Goal: Information Seeking & Learning: Learn about a topic

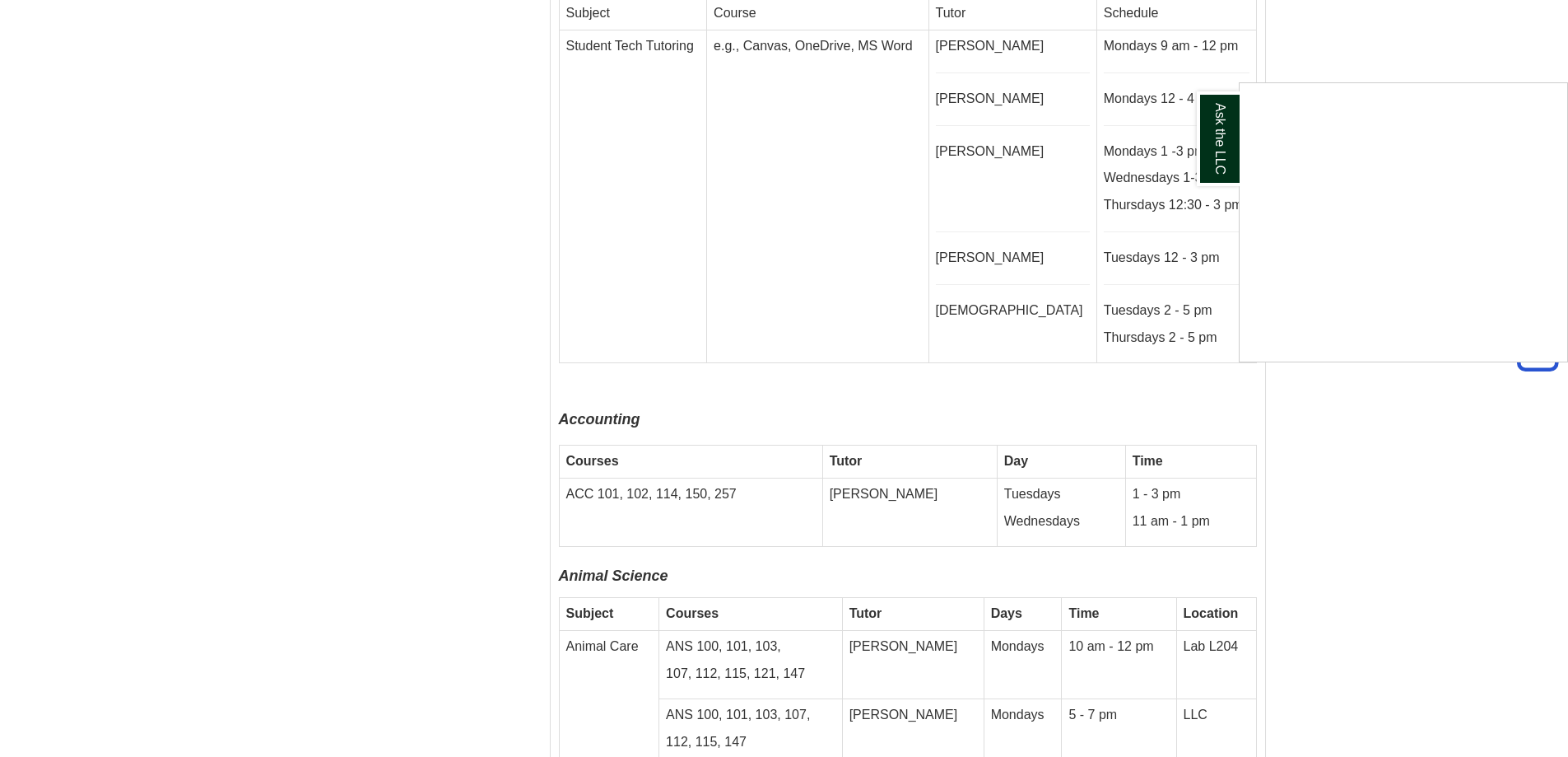
scroll to position [4281, 0]
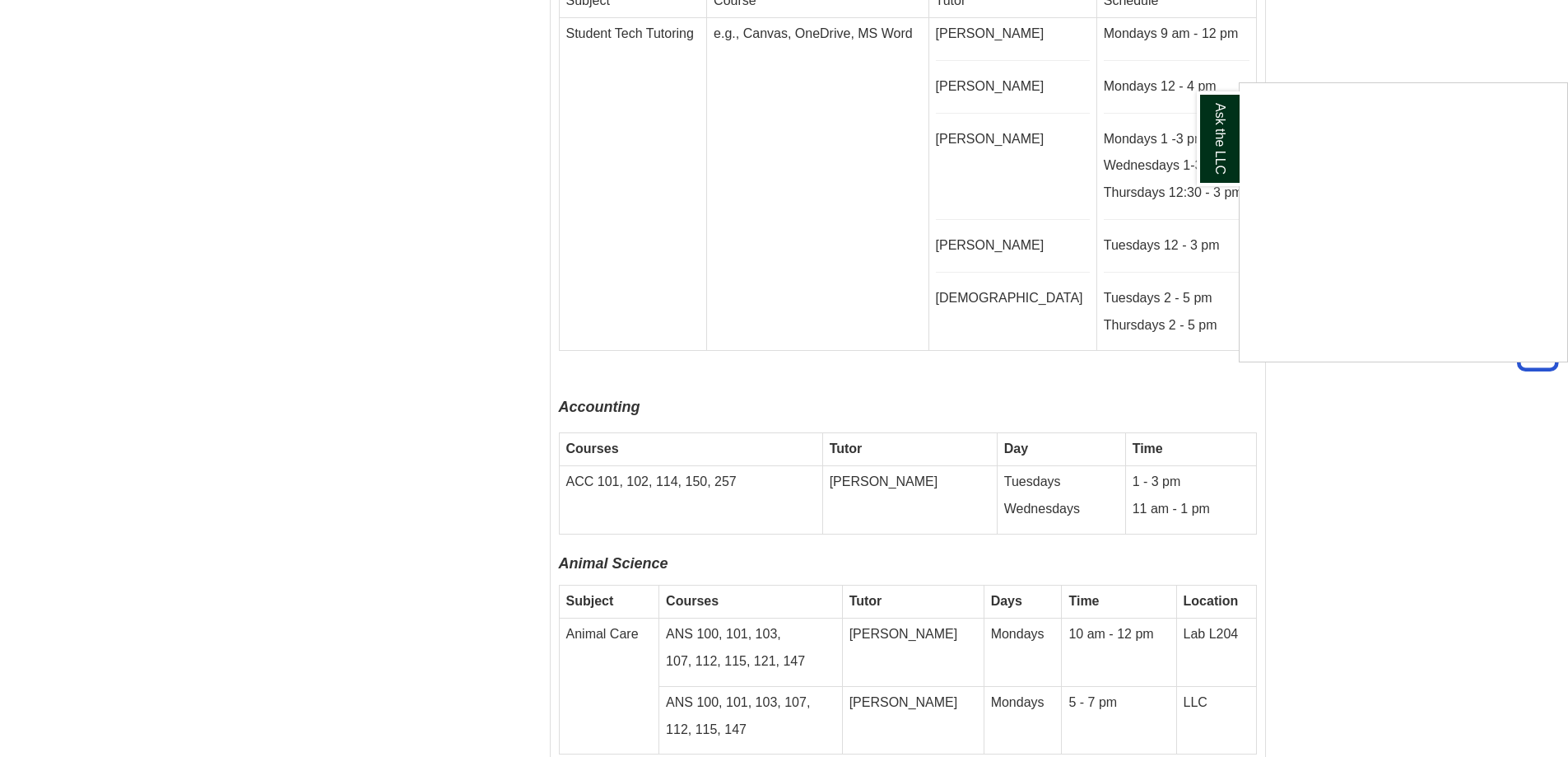
drag, startPoint x: 660, startPoint y: 633, endPoint x: 489, endPoint y: 428, distance: 267.0
click at [489, 428] on div "Ask the LLC" at bounding box center [784, 378] width 1568 height 757
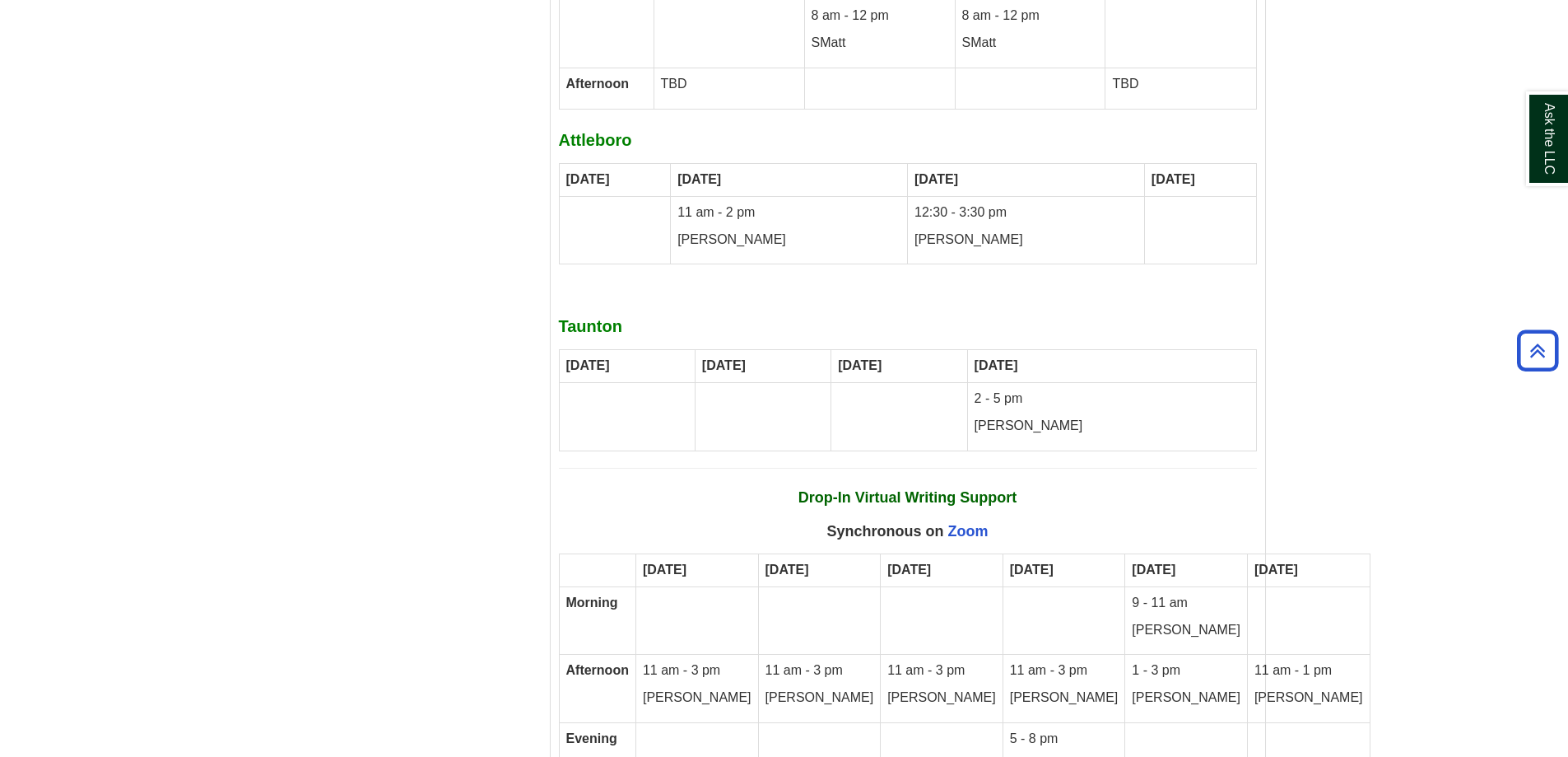
scroll to position [9716, 0]
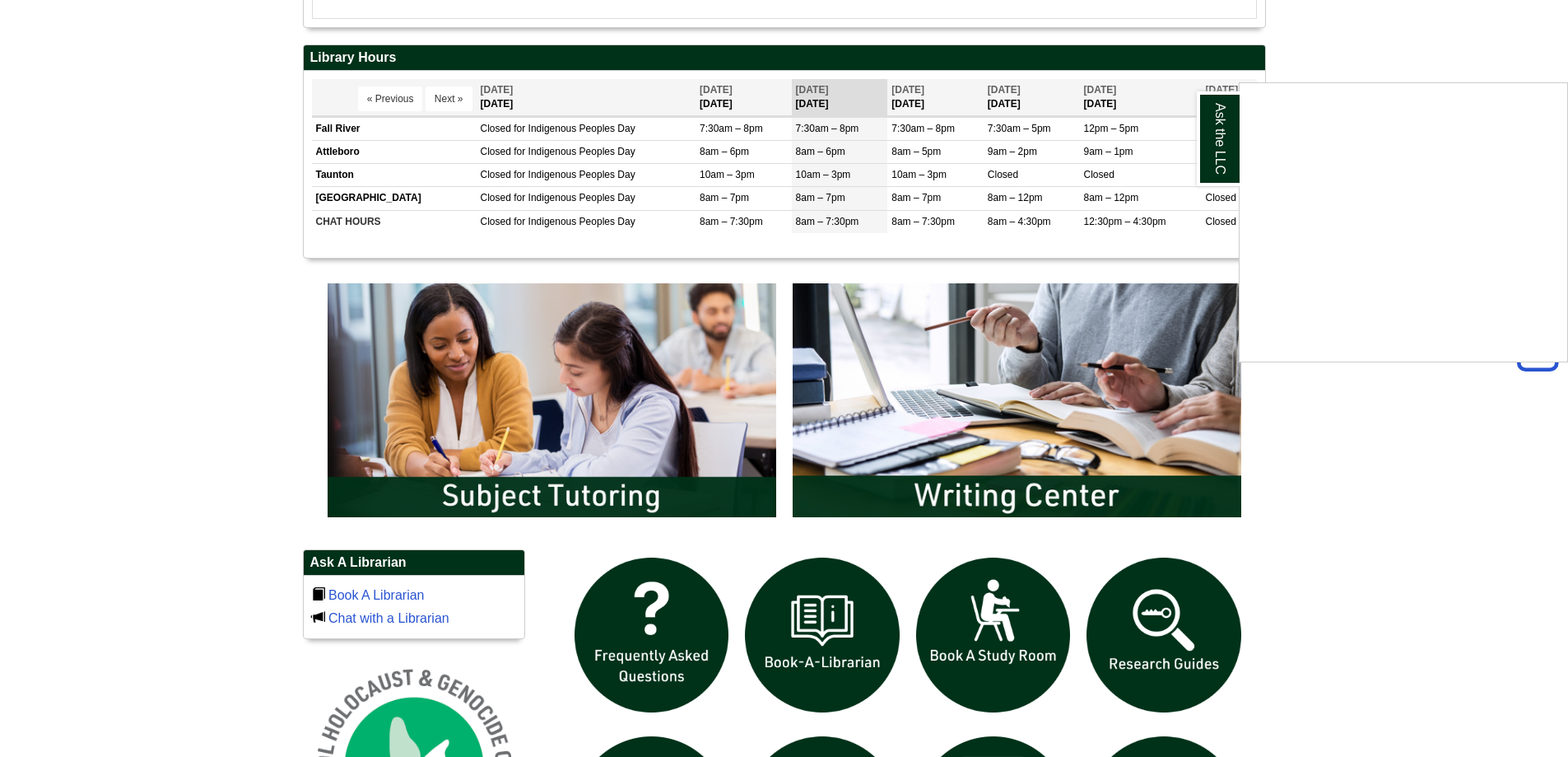
scroll to position [689, 0]
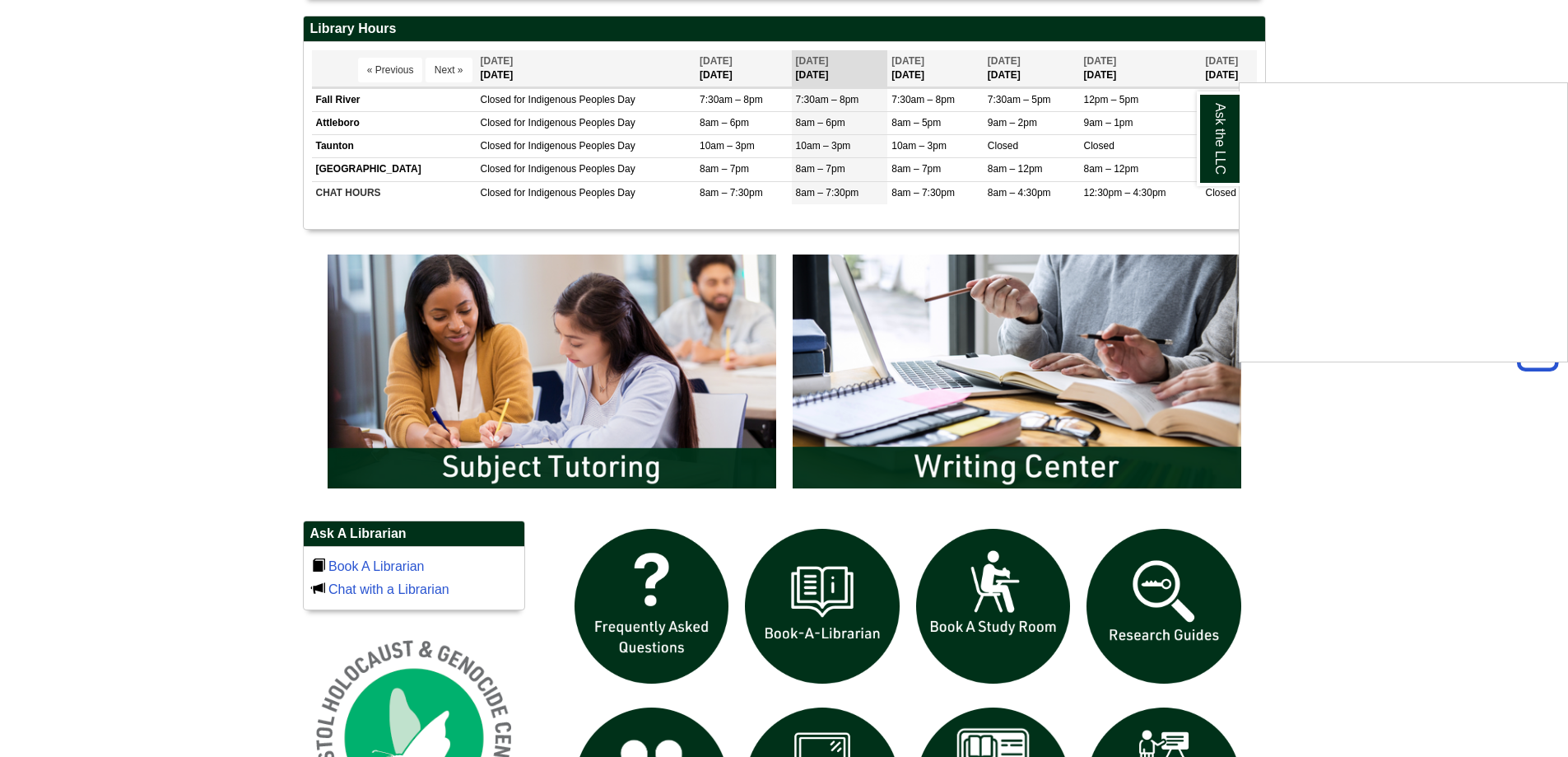
click at [994, 403] on div "Ask the LLC" at bounding box center [784, 378] width 1568 height 757
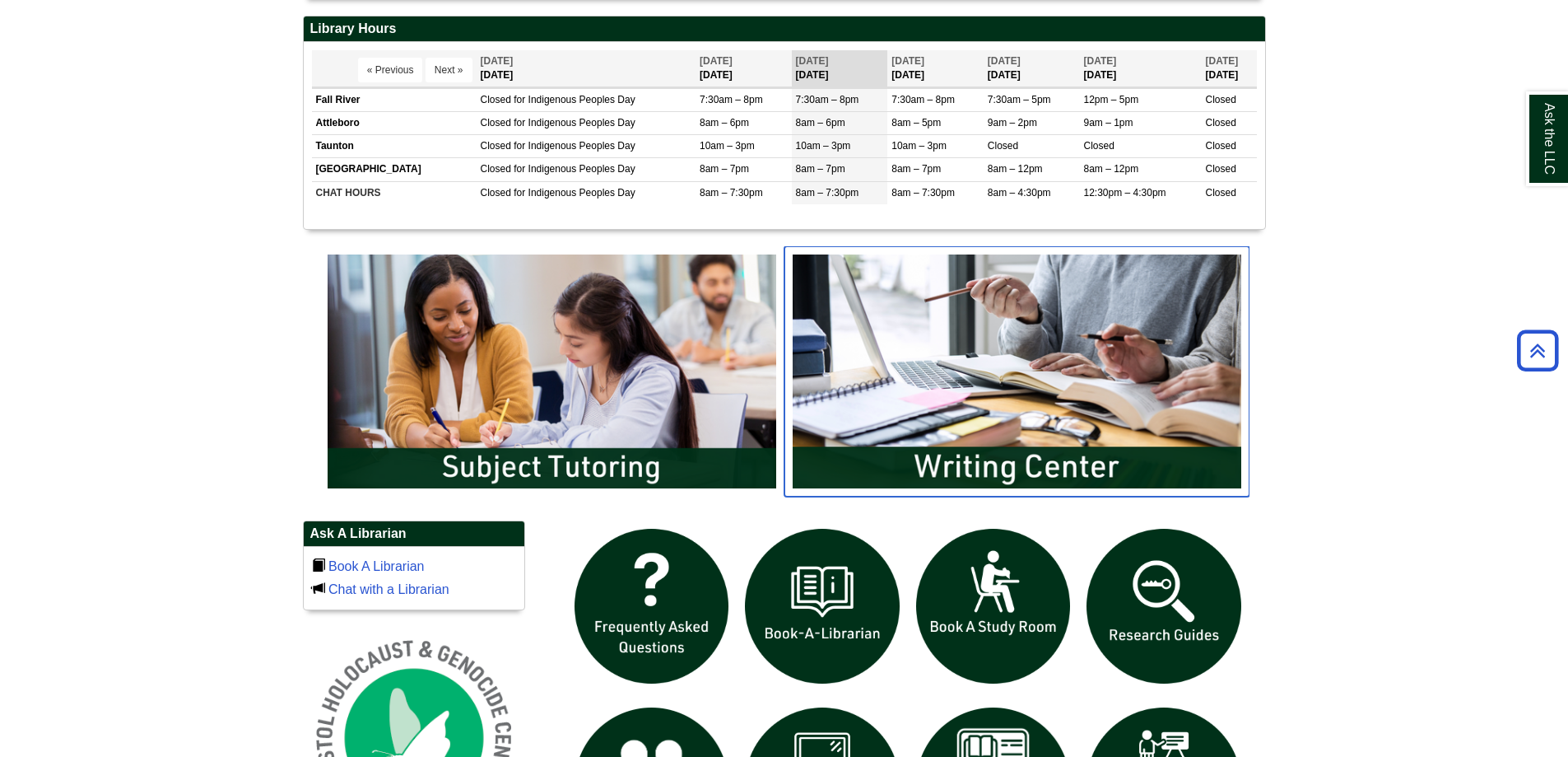
click at [990, 493] on img "slideshow" at bounding box center [1016, 371] width 466 height 251
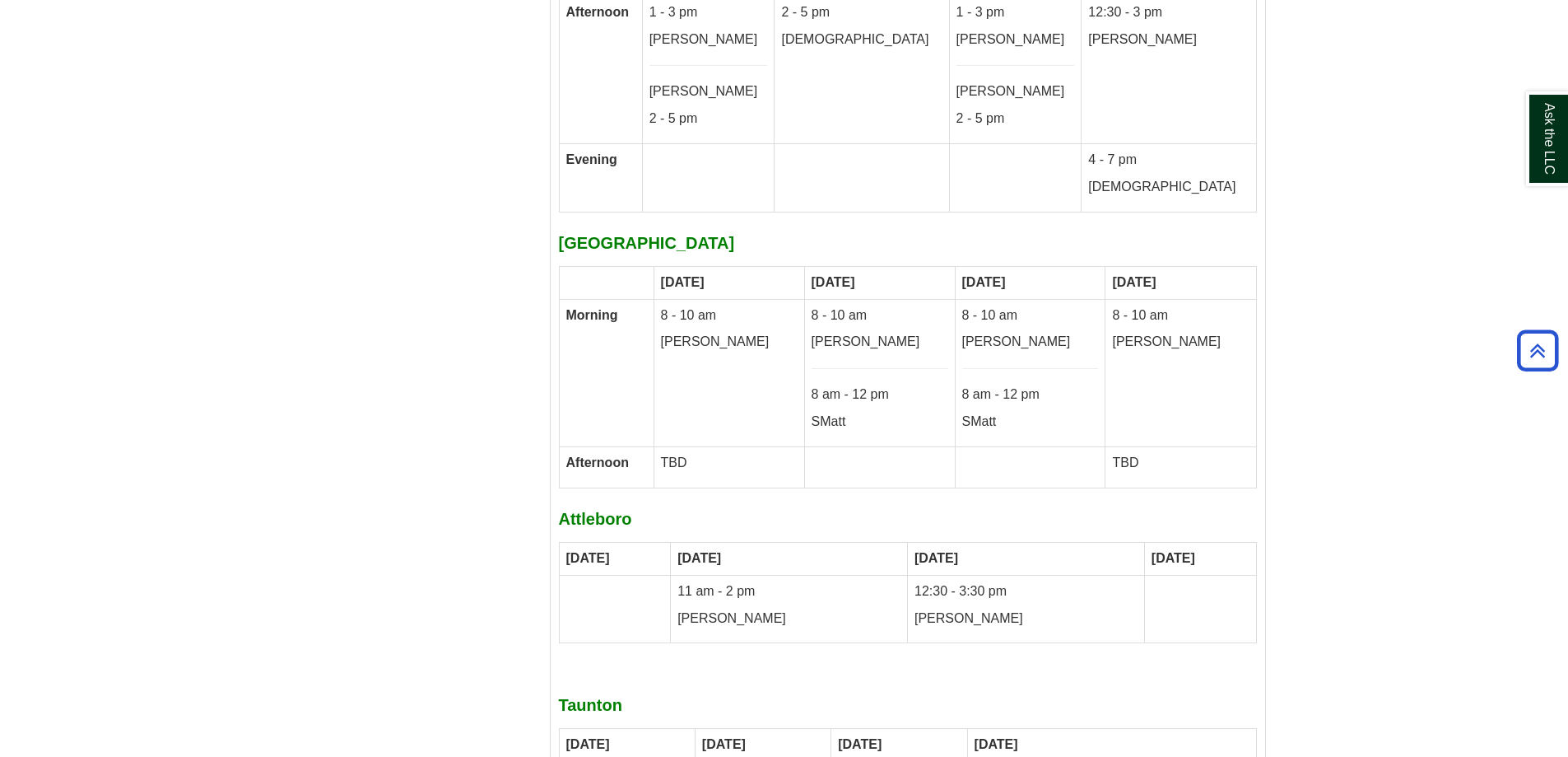
scroll to position [9331, 0]
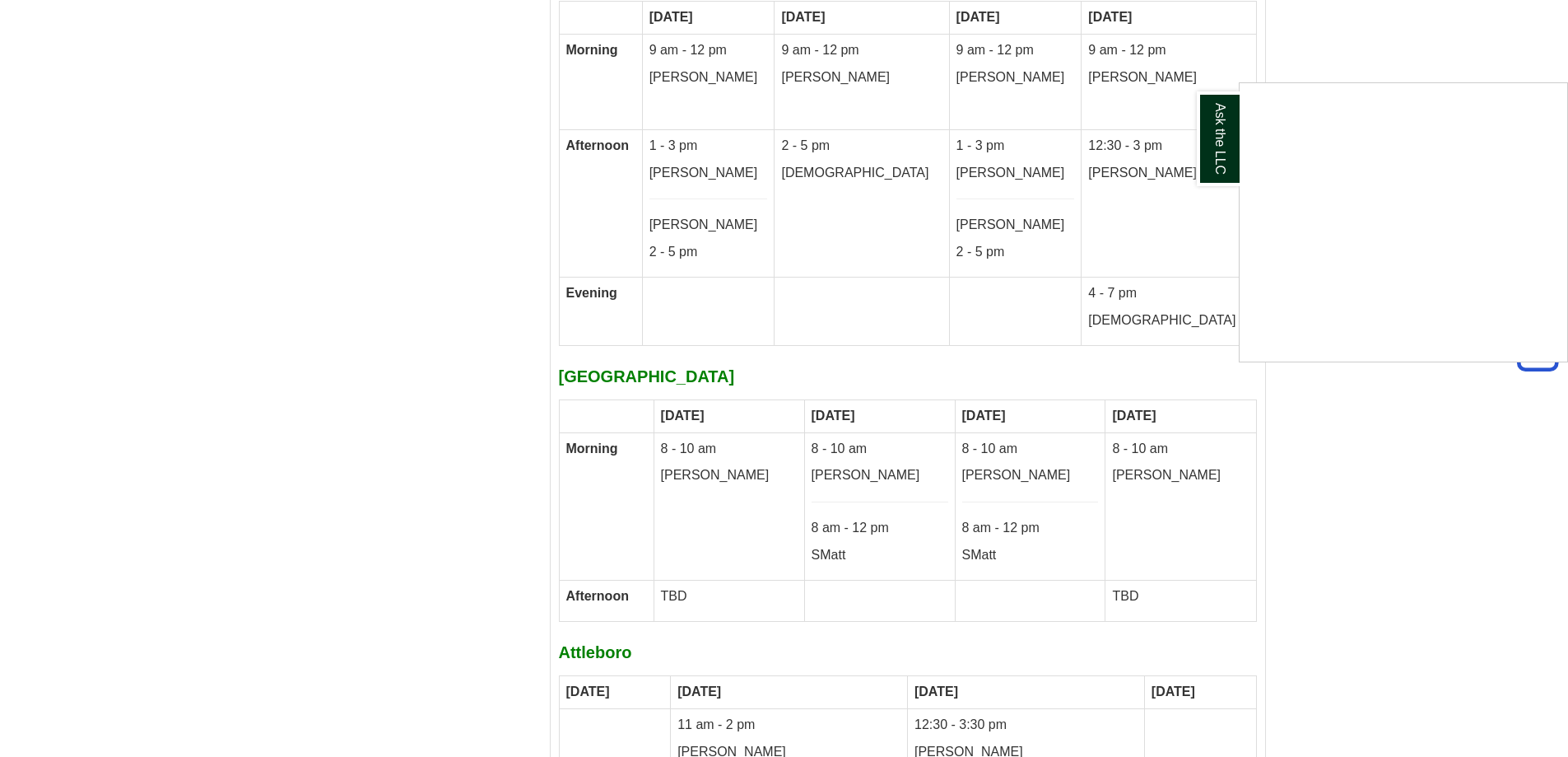
scroll to position [9495, 0]
